Goal: Check status: Check status

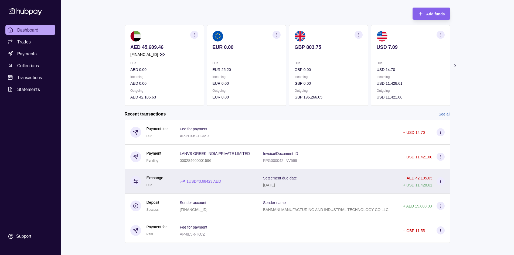
scroll to position [32, 0]
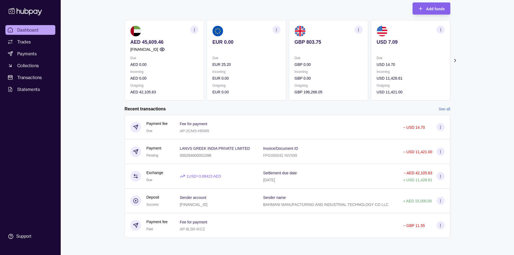
click at [445, 107] on link "See all" at bounding box center [445, 109] width 12 height 6
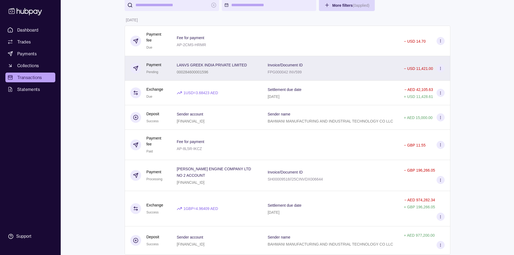
scroll to position [54, 0]
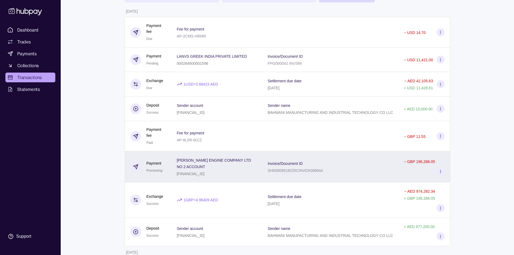
click at [353, 169] on div "Invoice/Document ID SH00009518//25CINVDX006644" at bounding box center [330, 166] width 125 height 13
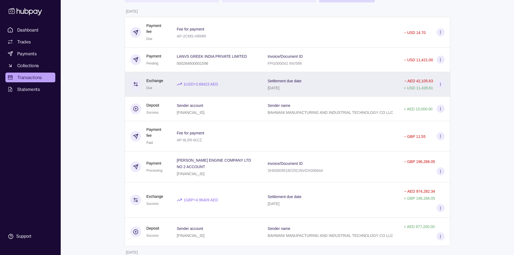
click at [375, 83] on div "Settlement due date [DATE]" at bounding box center [330, 83] width 125 height 13
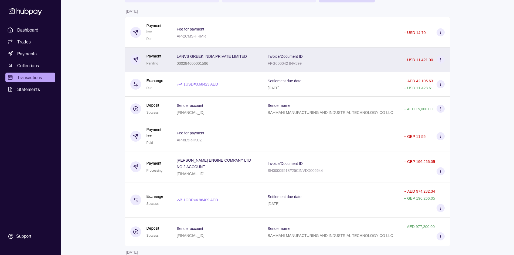
click at [350, 67] on div "Invoice/Document ID FPG000042 INV599" at bounding box center [330, 59] width 136 height 25
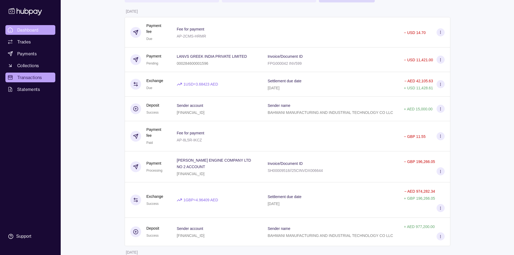
click at [43, 32] on link "Dashboard" at bounding box center [30, 30] width 50 height 10
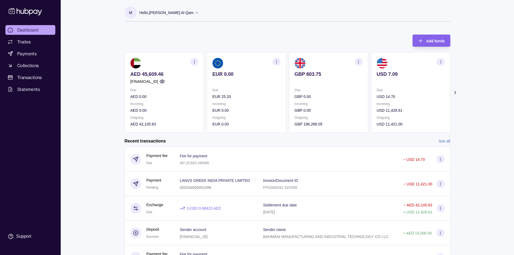
click at [23, 30] on span "Dashboard" at bounding box center [27, 30] width 21 height 6
click at [36, 28] on span "Dashboard" at bounding box center [27, 30] width 21 height 6
